Goal: Task Accomplishment & Management: Manage account settings

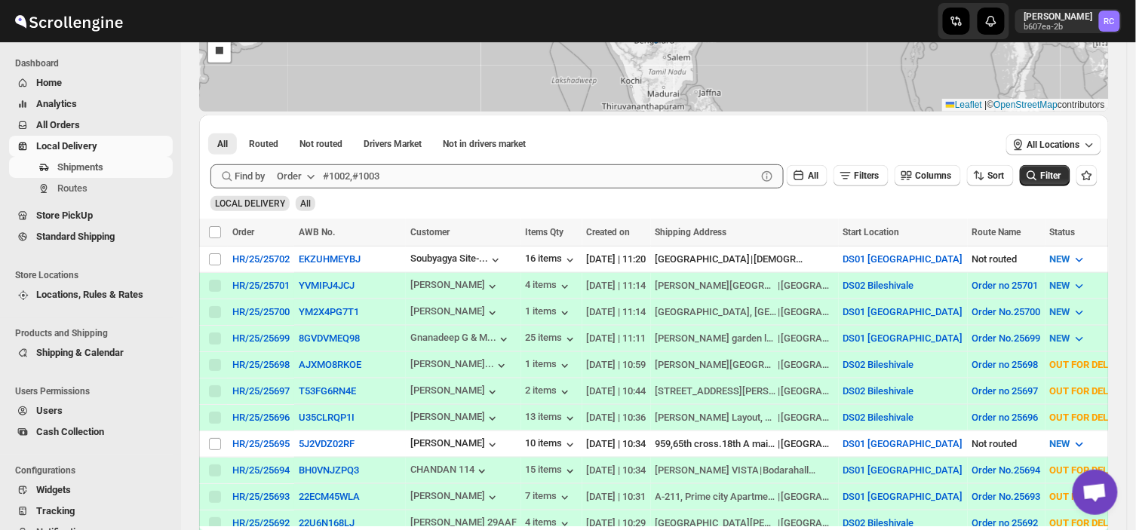
scroll to position [209, 0]
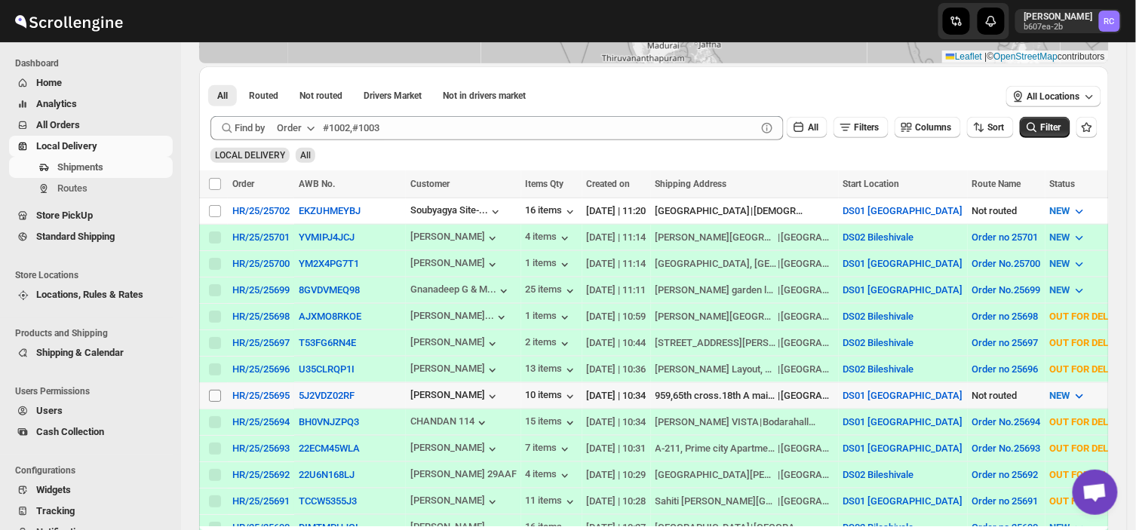
click at [213, 396] on input "Select shipment" at bounding box center [215, 396] width 12 height 12
checkbox input "true"
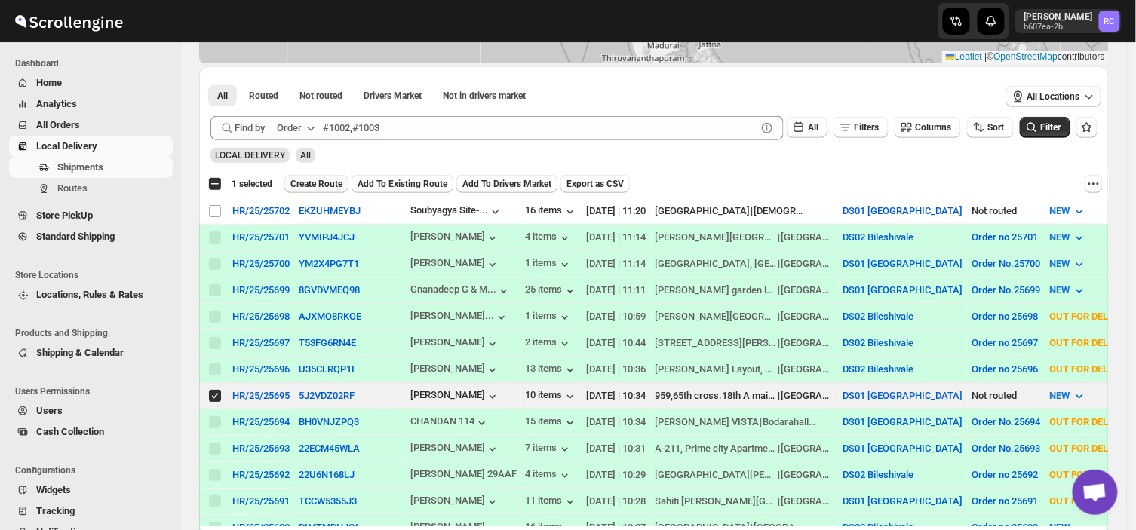
click at [308, 181] on span "Create Route" at bounding box center [316, 184] width 52 height 12
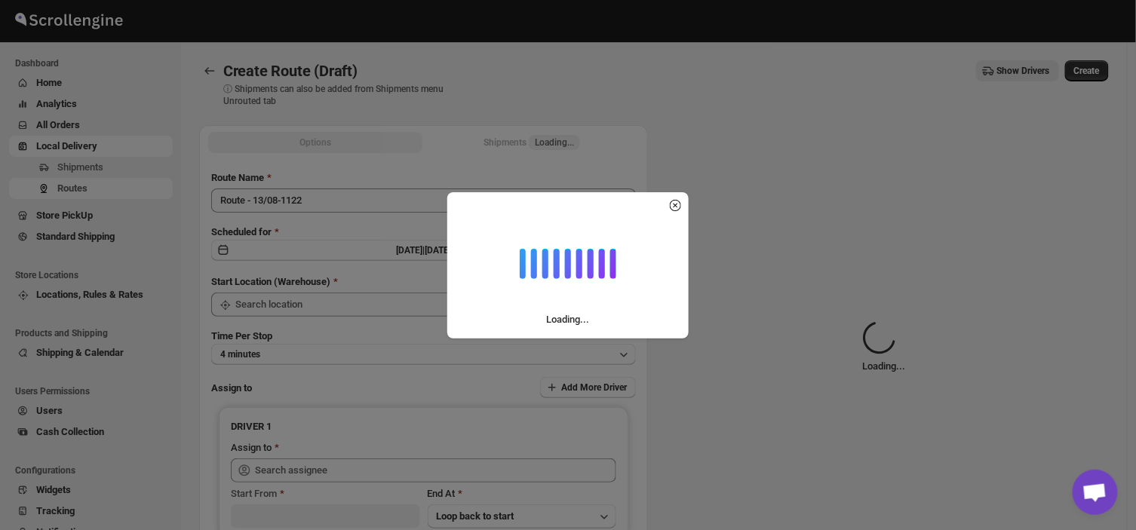
type input "DS01 [GEOGRAPHIC_DATA]"
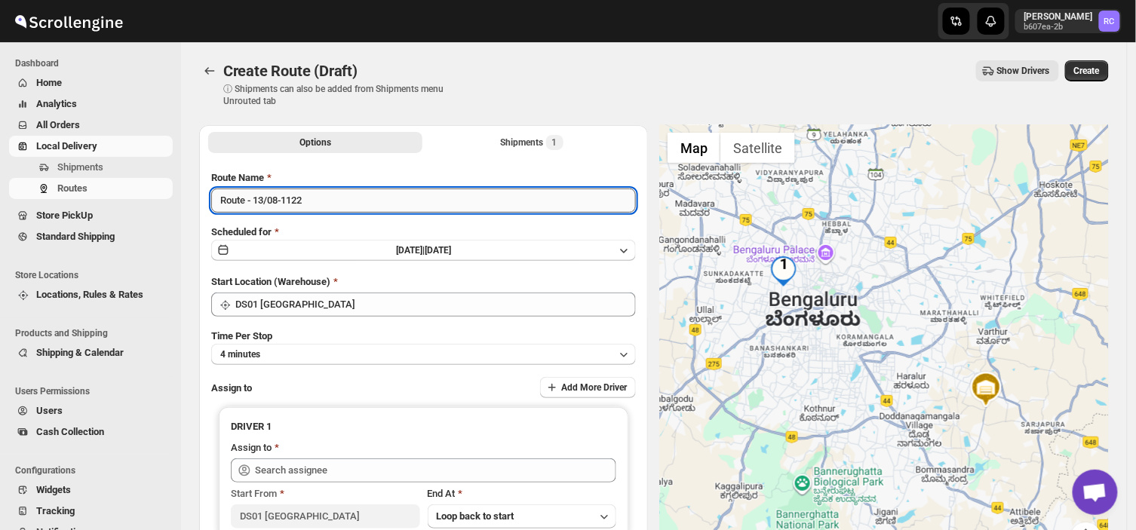
click at [309, 207] on input "Route - 13/08-1122" at bounding box center [423, 201] width 425 height 24
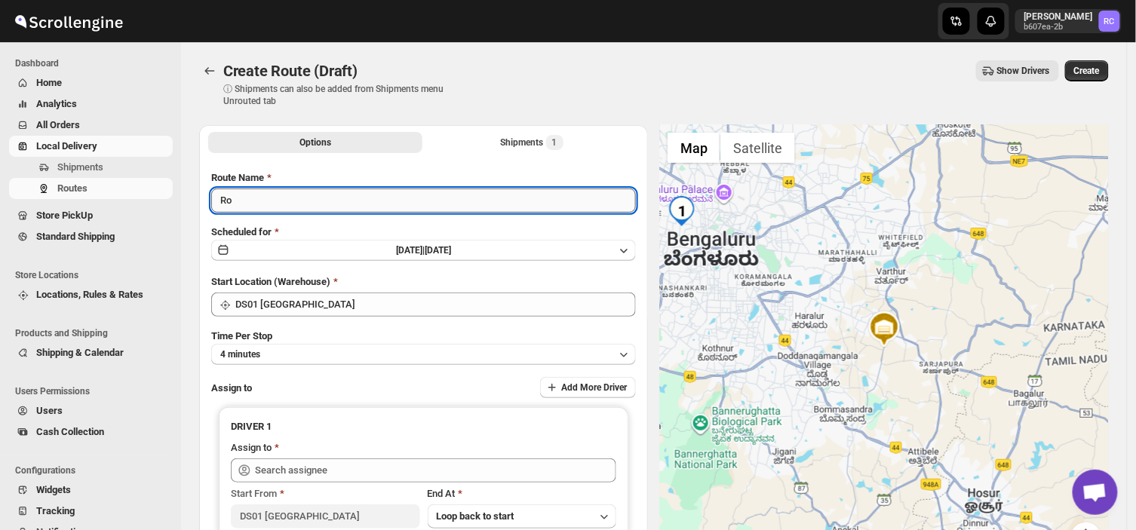
type input "R"
type input "Order no 25695"
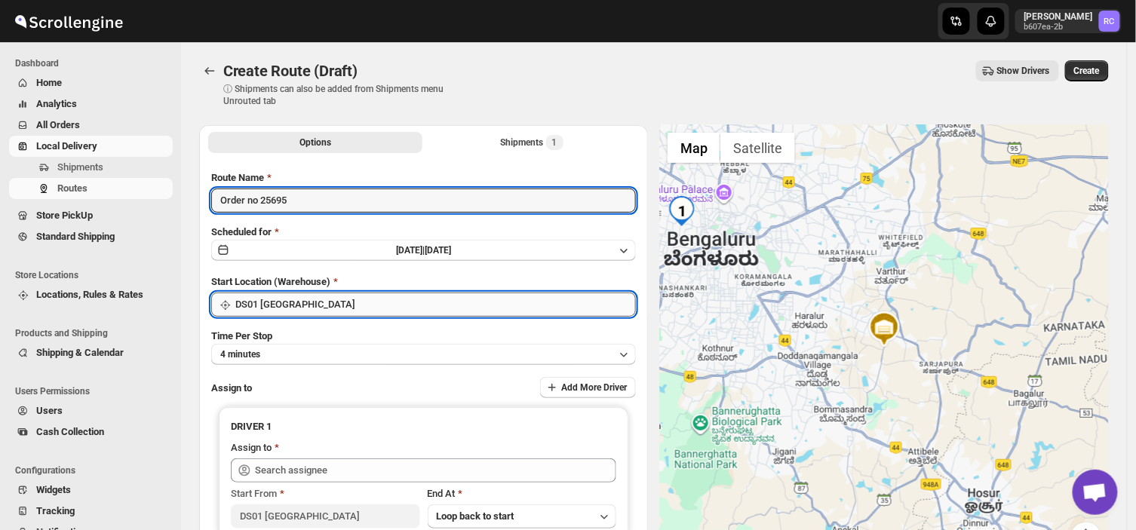
click at [323, 298] on input "DS01 [GEOGRAPHIC_DATA]" at bounding box center [435, 305] width 400 height 24
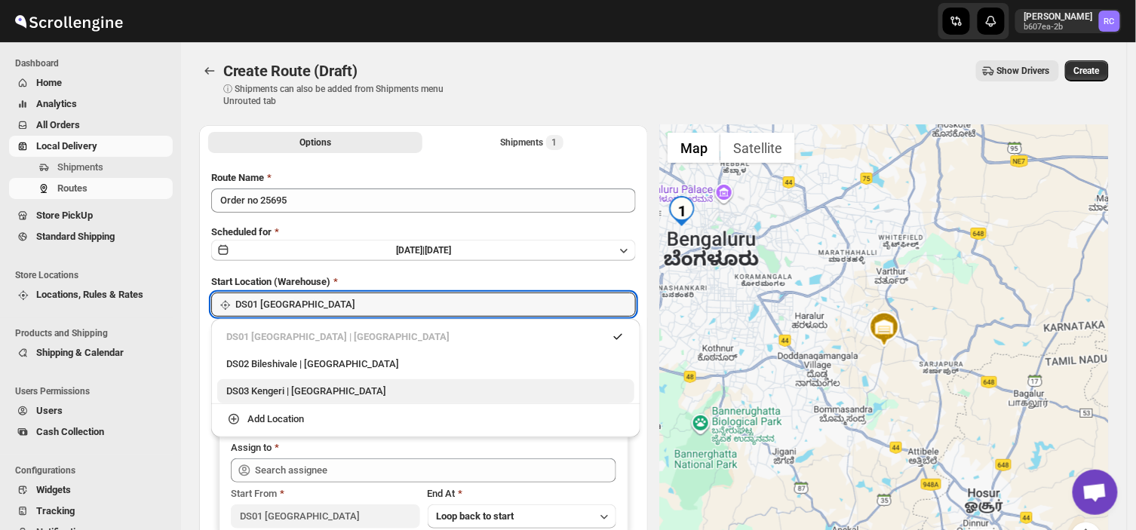
click at [299, 389] on div "DS03 Kengeri | [GEOGRAPHIC_DATA]" at bounding box center [425, 391] width 399 height 15
type input "DS03 Kengeri"
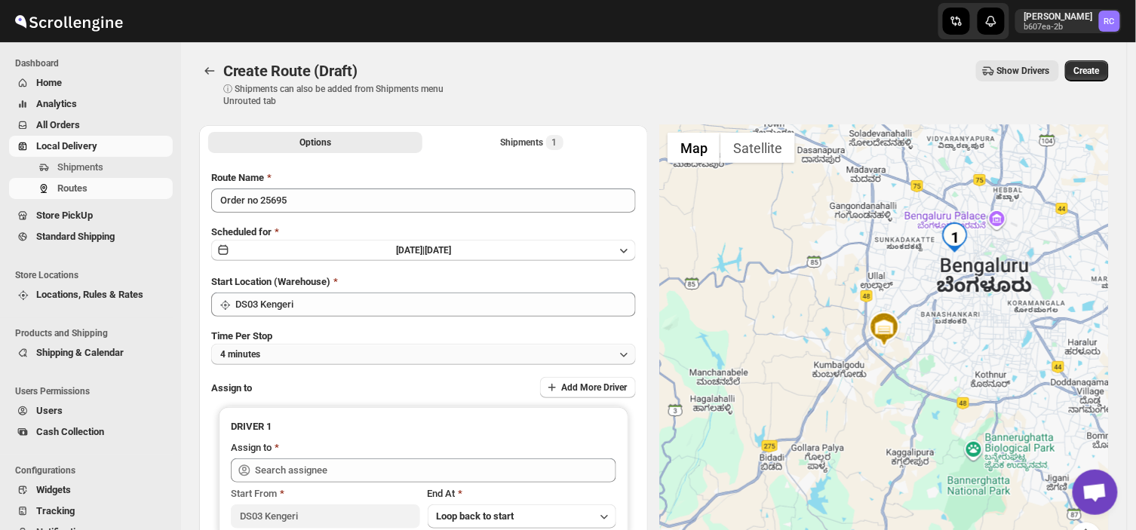
click at [283, 345] on button "4 minutes" at bounding box center [423, 354] width 425 height 21
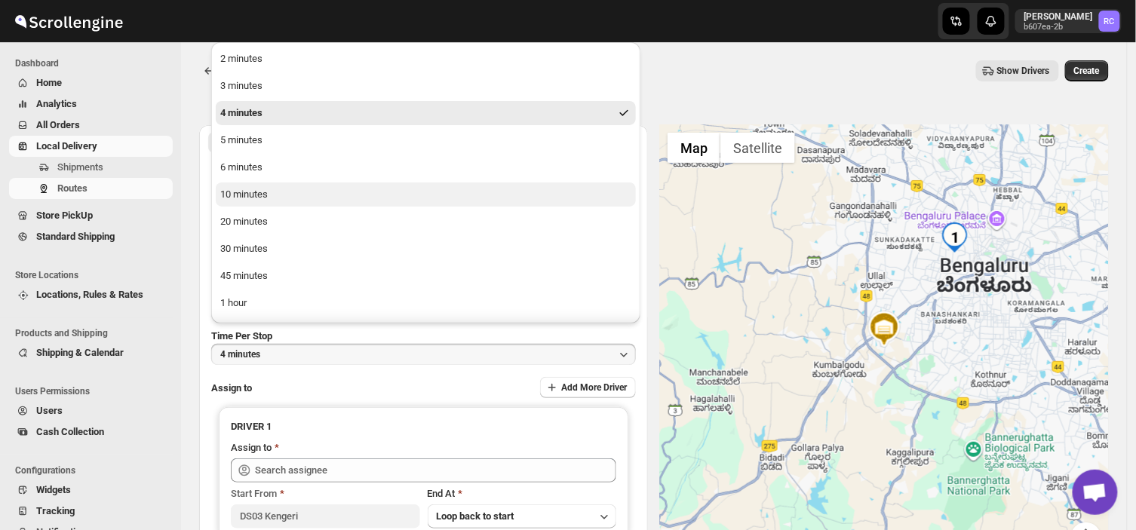
click at [262, 204] on button "10 minutes" at bounding box center [426, 194] width 420 height 24
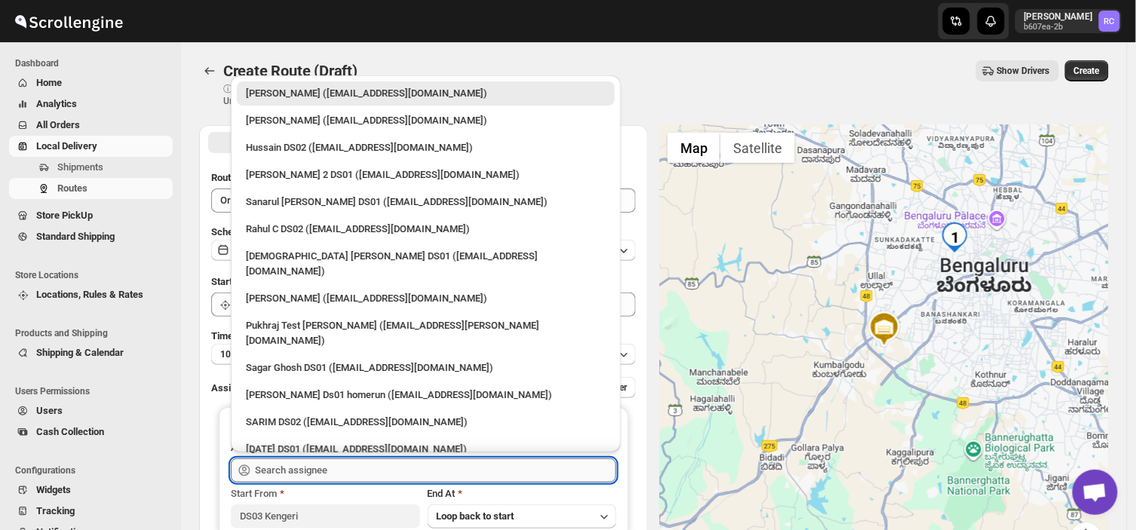
click at [385, 464] on input "text" at bounding box center [435, 470] width 361 height 24
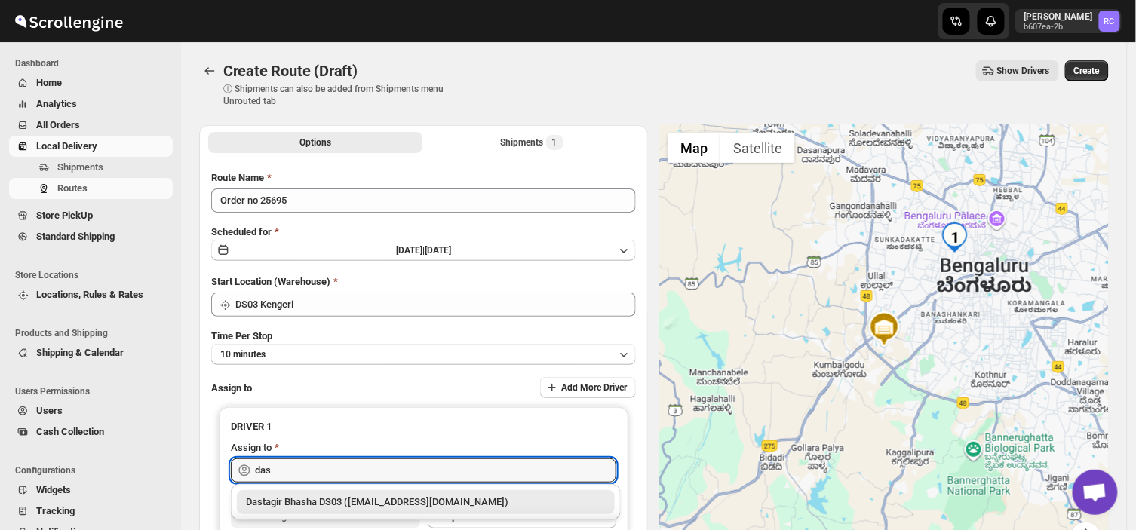
click at [370, 502] on div "Dastagir Bhasha DS03 ([EMAIL_ADDRESS][DOMAIN_NAME])" at bounding box center [426, 502] width 360 height 15
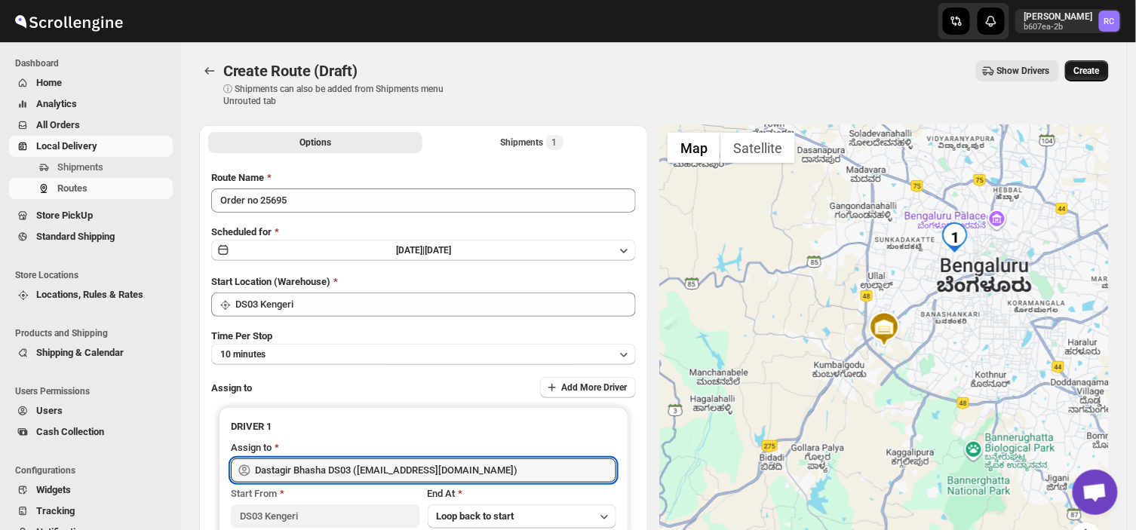
type input "Dastagir Bhasha DS03 ([EMAIL_ADDRESS][DOMAIN_NAME])"
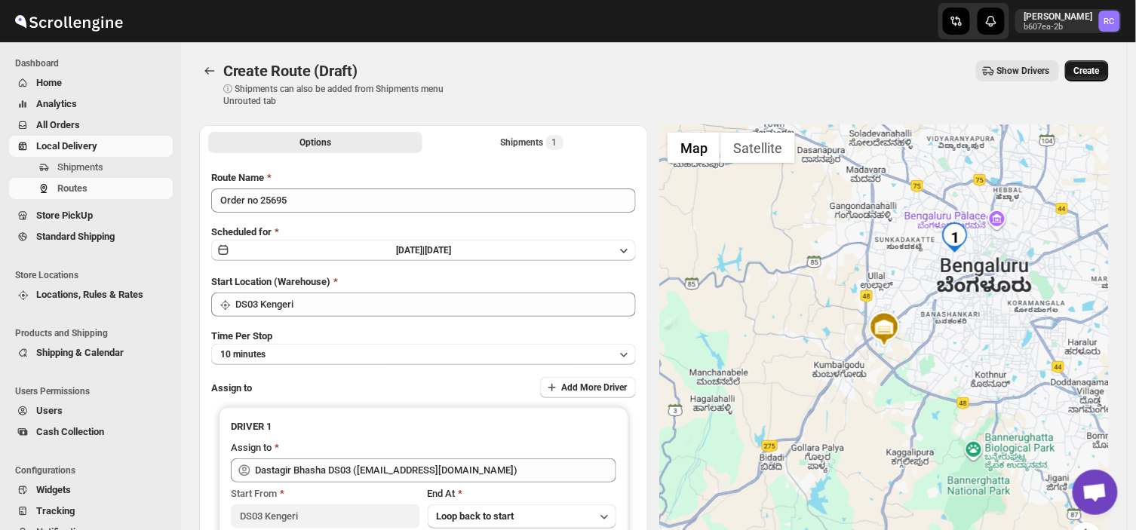
click at [1099, 69] on span "Create" at bounding box center [1087, 71] width 26 height 12
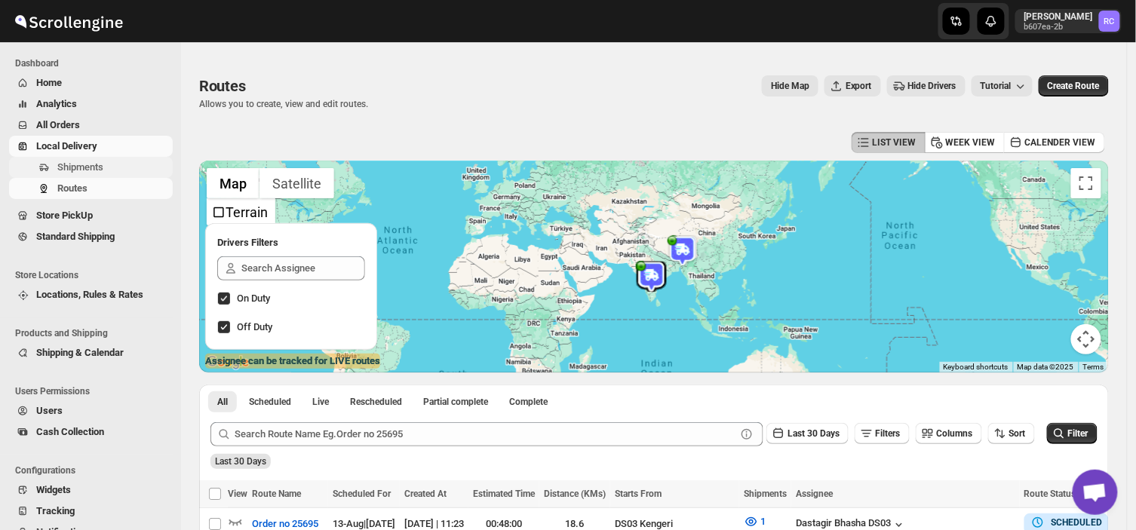
click at [133, 175] on button "Shipments" at bounding box center [91, 167] width 164 height 21
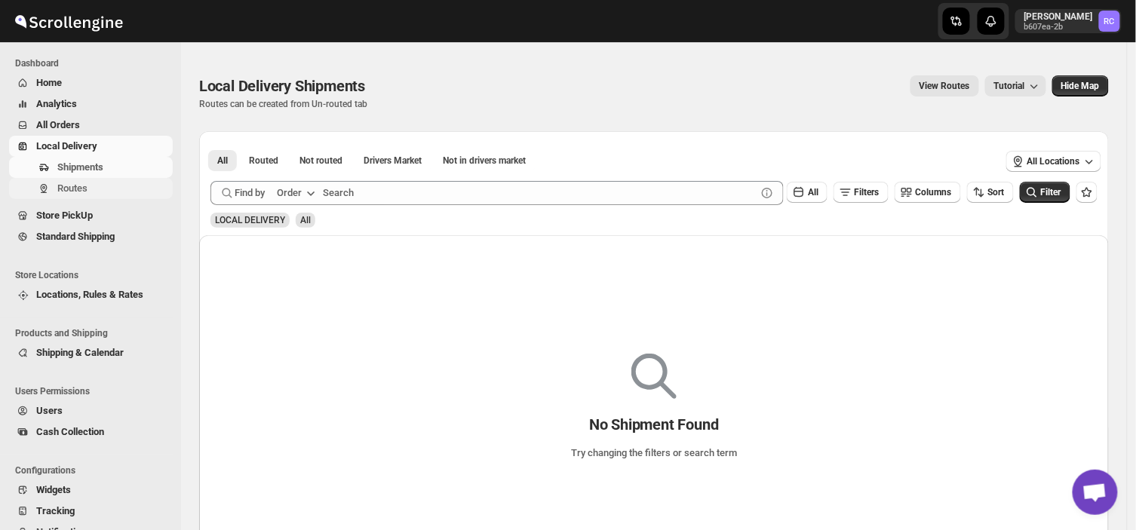
drag, startPoint x: 133, startPoint y: 175, endPoint x: 96, endPoint y: 189, distance: 39.4
click at [96, 189] on ul "Shipments Routes" at bounding box center [86, 178] width 173 height 42
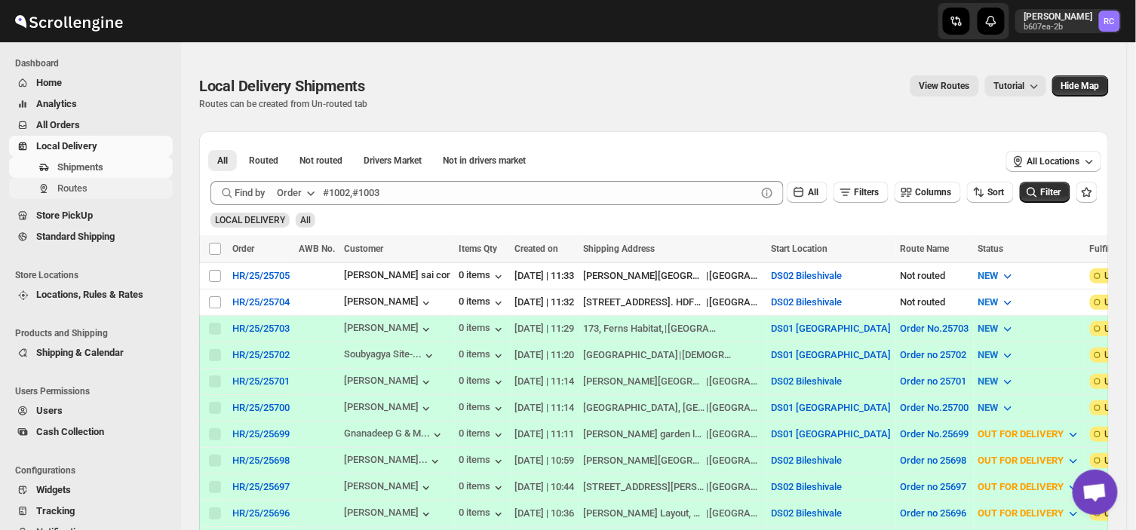
click at [96, 189] on span "Routes" at bounding box center [113, 188] width 112 height 15
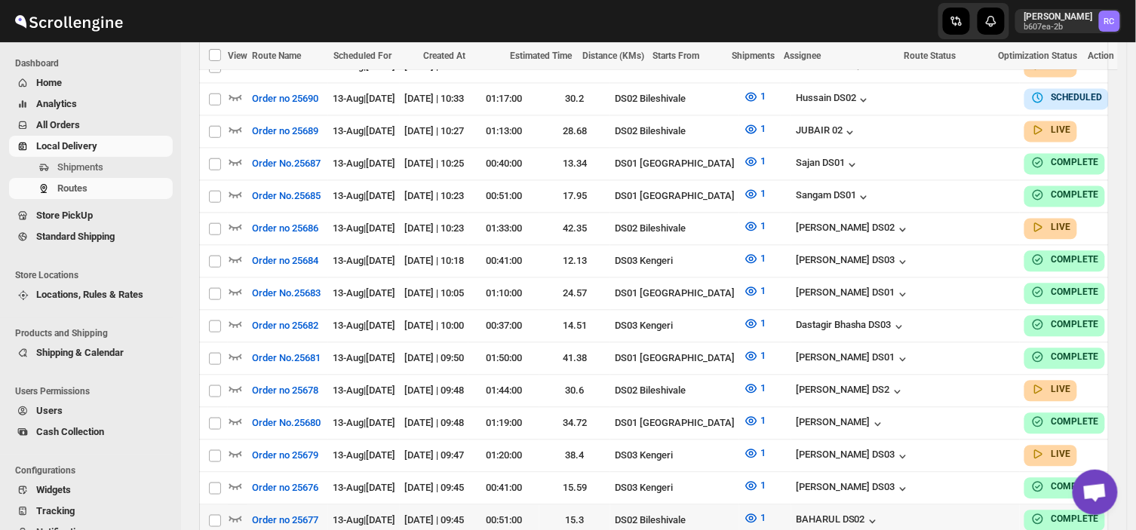
scroll to position [847, 0]
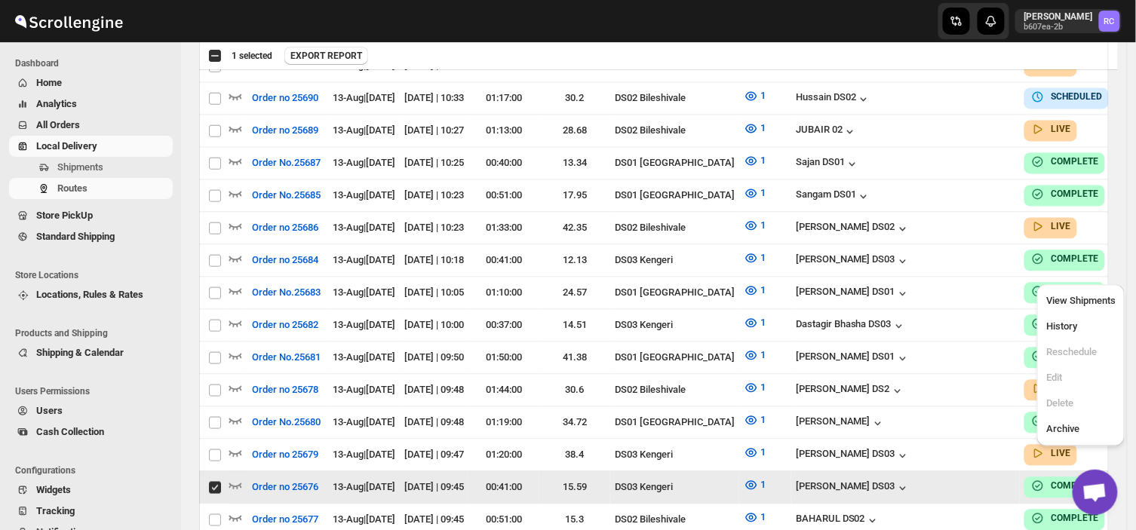
checkbox input "false"
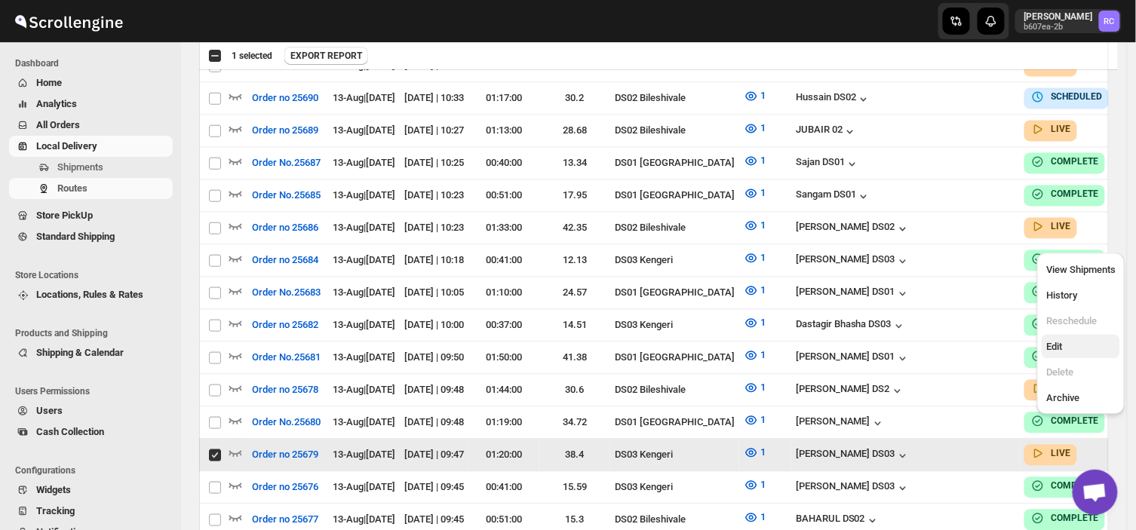
drag, startPoint x: 1096, startPoint y: 432, endPoint x: 1060, endPoint y: 348, distance: 91.2
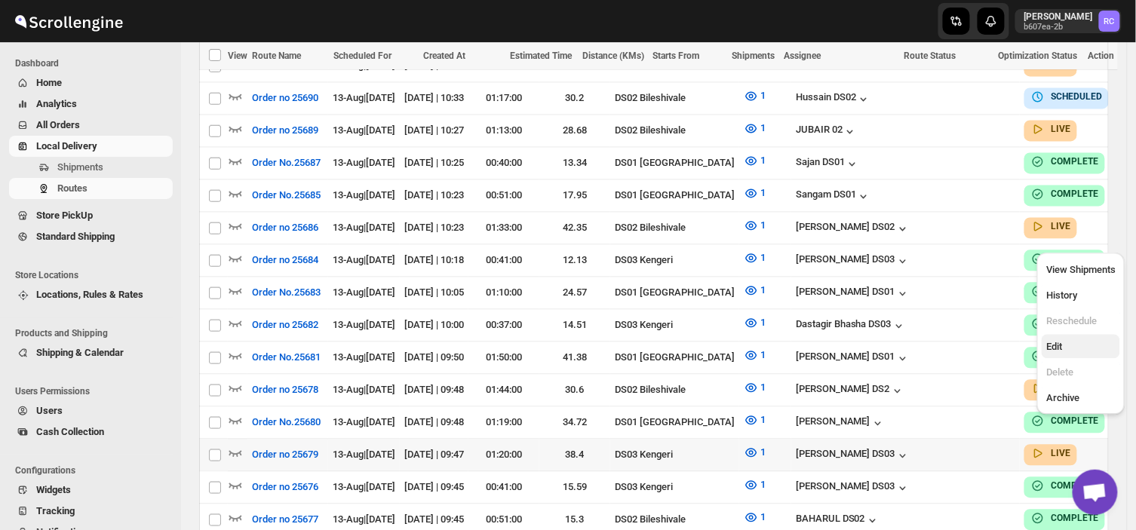
click at [1060, 348] on span "Edit" at bounding box center [1054, 347] width 16 height 11
checkbox input "true"
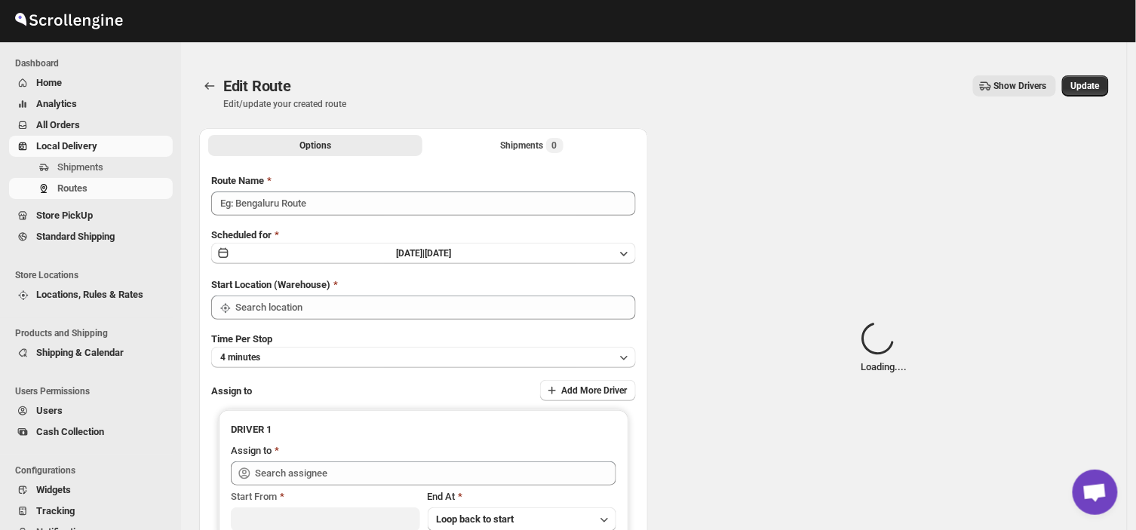
type input "Order no 25679"
type input "DS03 Kengeri"
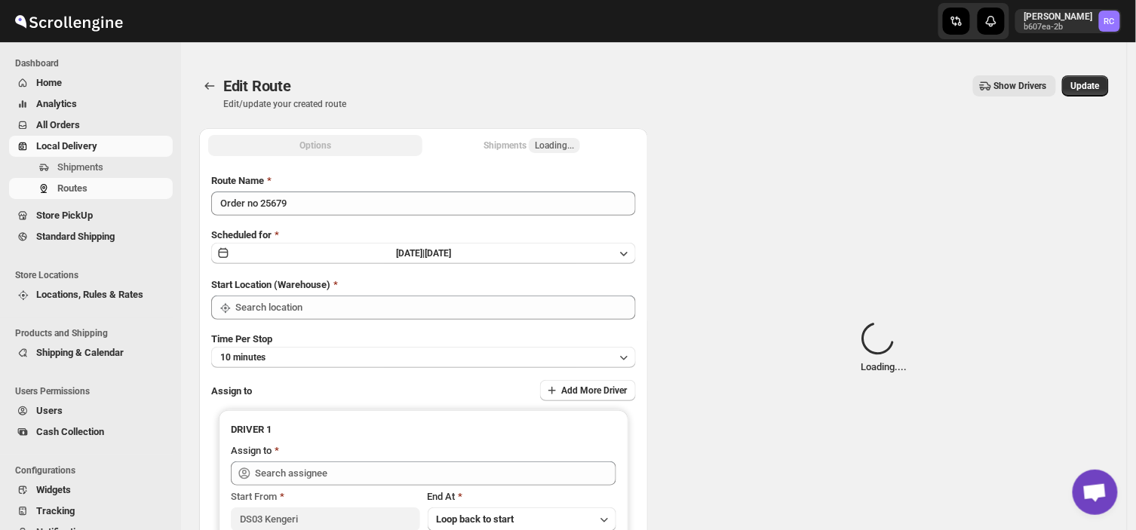
type input "DS03 Kengeri"
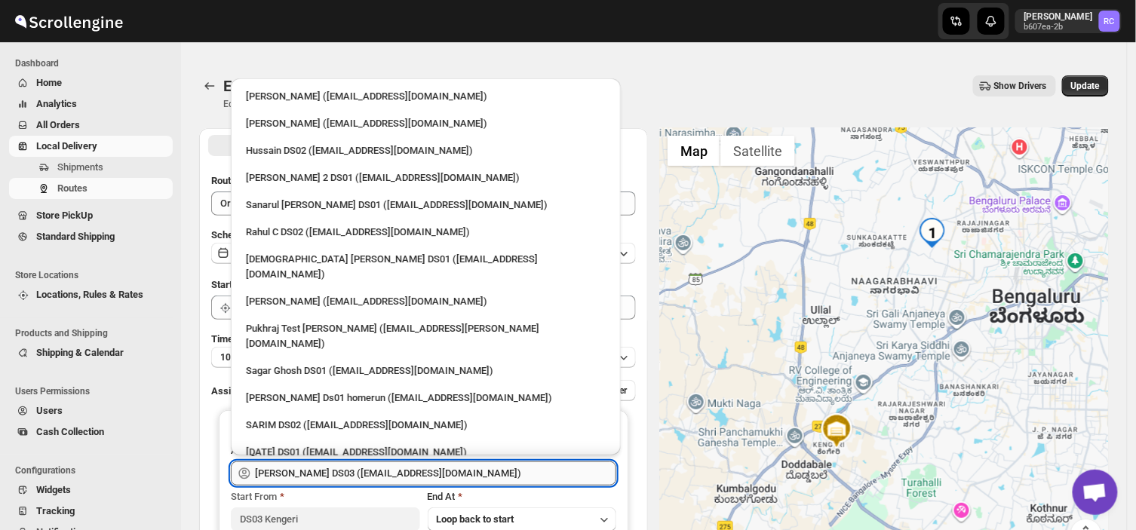
click at [480, 479] on input "[PERSON_NAME] DS03 ([EMAIL_ADDRESS][DOMAIN_NAME])" at bounding box center [435, 473] width 361 height 24
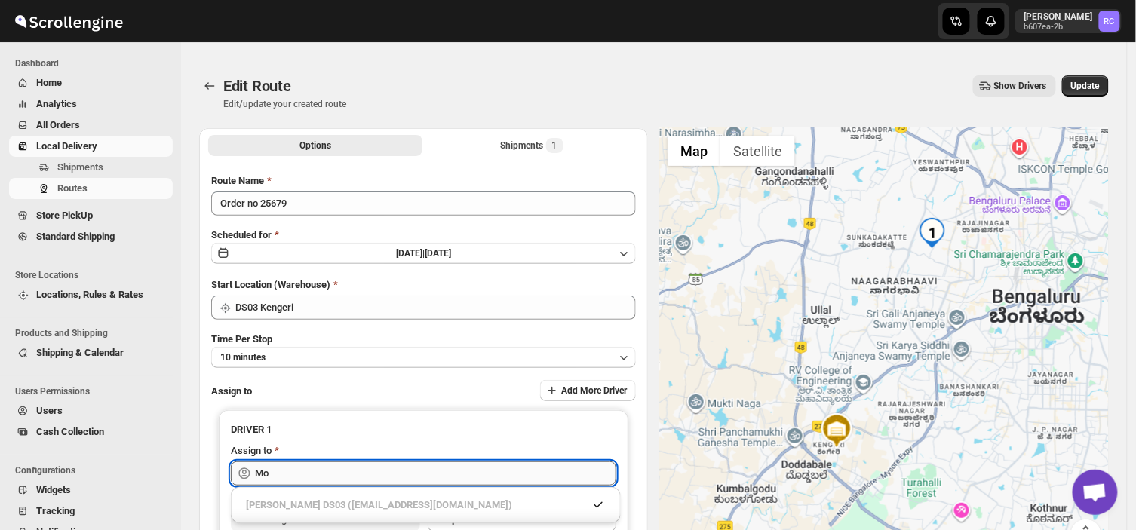
type input "M"
type input "O"
click at [461, 507] on div "[PERSON_NAME] DS03 ([EMAIL_ADDRESS][DOMAIN_NAME])" at bounding box center [426, 505] width 360 height 15
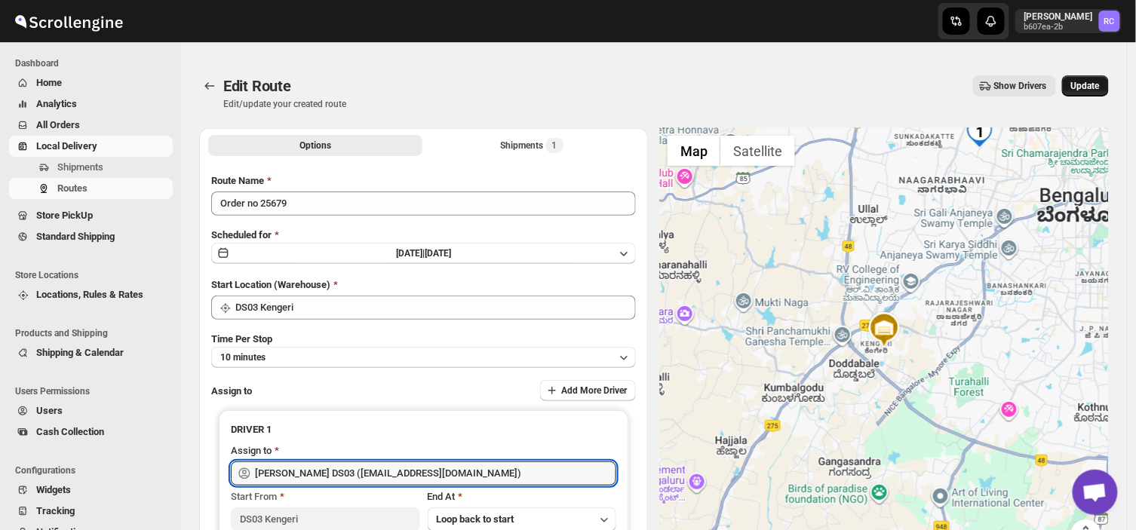
type input "[PERSON_NAME] DS03 ([EMAIL_ADDRESS][DOMAIN_NAME])"
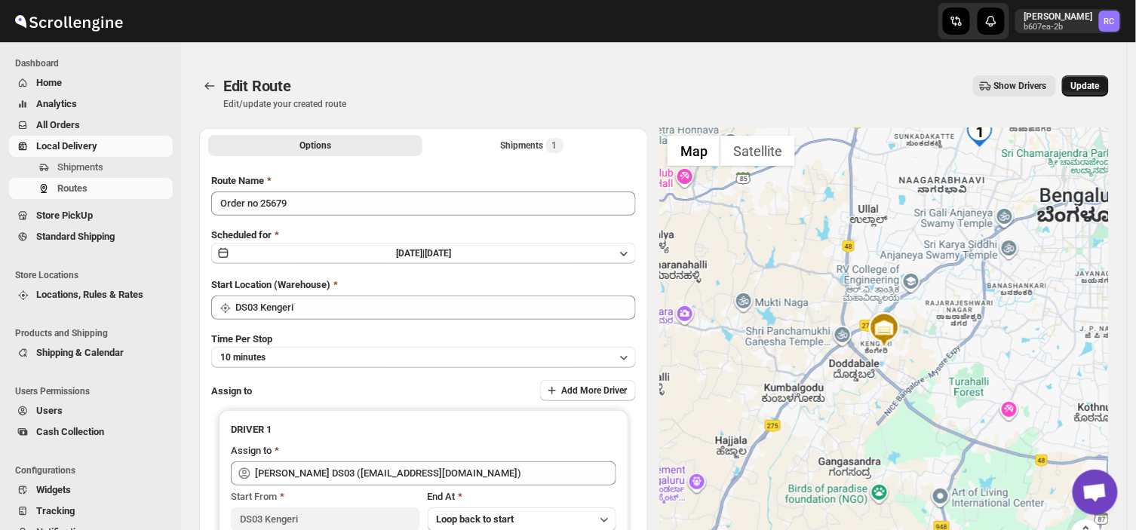
click at [1097, 81] on span "Update" at bounding box center [1085, 86] width 29 height 12
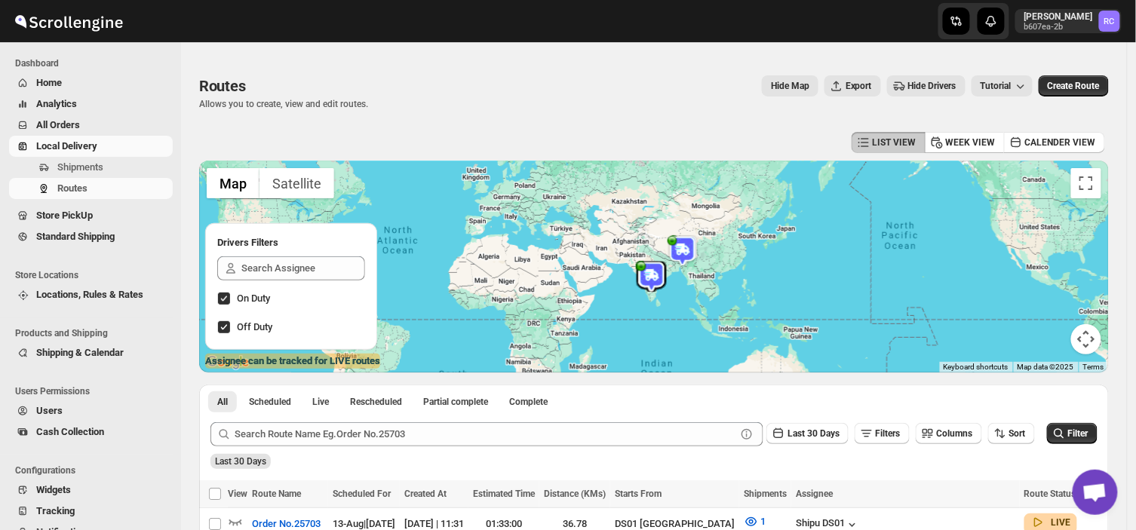
click at [45, 77] on span "Home" at bounding box center [49, 82] width 26 height 11
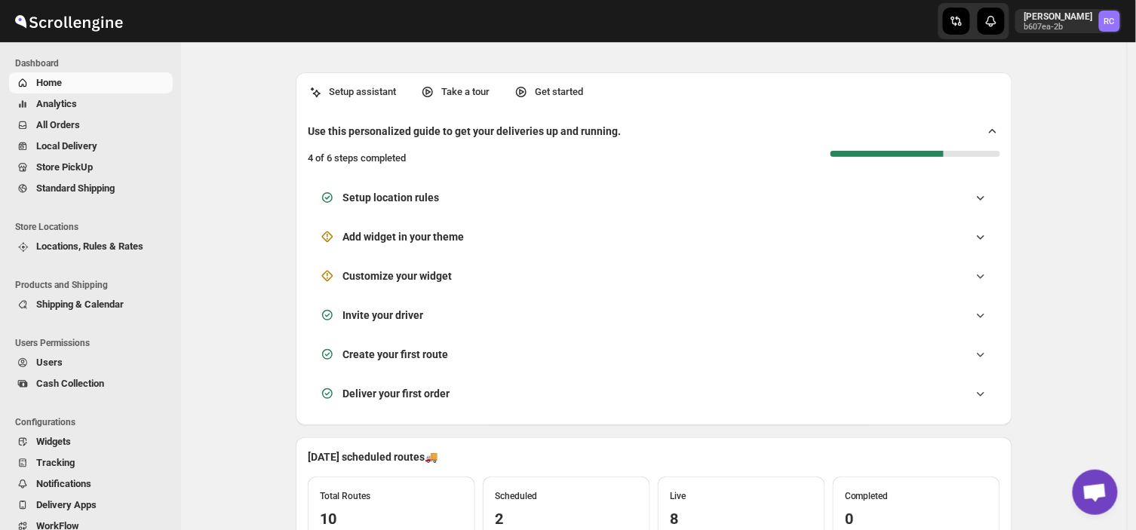
click at [56, 116] on button "All Orders" at bounding box center [91, 125] width 164 height 21
